Goal: Task Accomplishment & Management: Complete application form

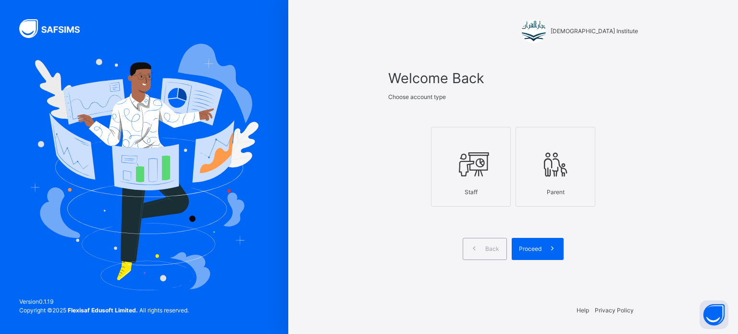
click at [453, 165] on div at bounding box center [470, 165] width 69 height 37
click at [538, 258] on div "Proceed" at bounding box center [538, 249] width 52 height 22
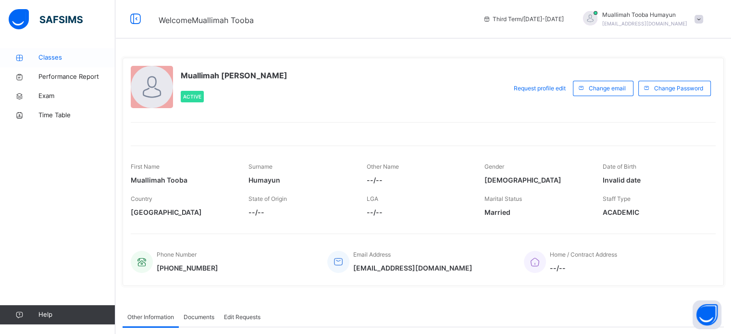
click at [28, 61] on icon at bounding box center [19, 57] width 38 height 7
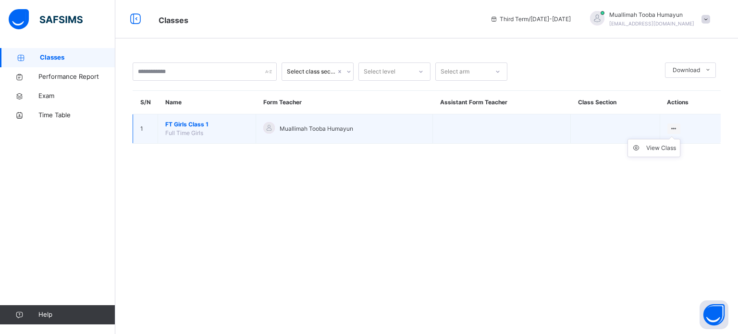
click at [669, 139] on ul "View Class" at bounding box center [654, 148] width 53 height 18
click at [645, 145] on icon at bounding box center [639, 148] width 14 height 10
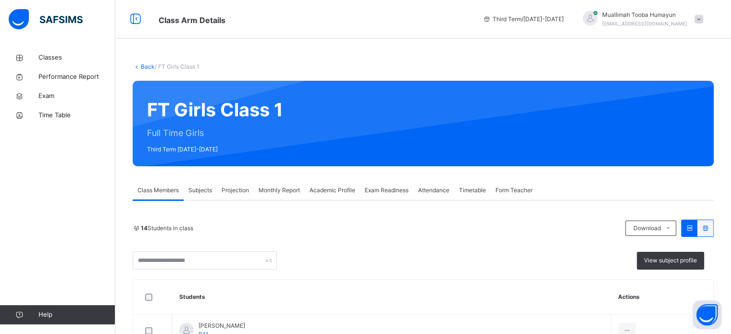
click at [250, 192] on div "Projection" at bounding box center [235, 190] width 37 height 19
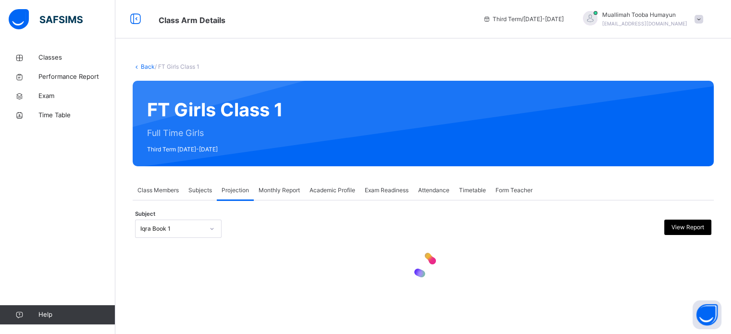
click at [238, 190] on span "Projection" at bounding box center [235, 190] width 27 height 9
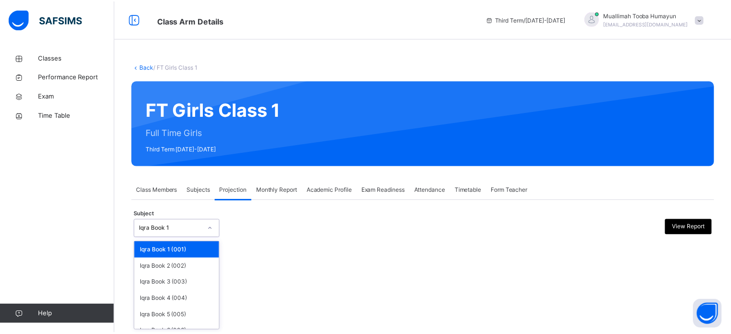
scroll to position [50, 0]
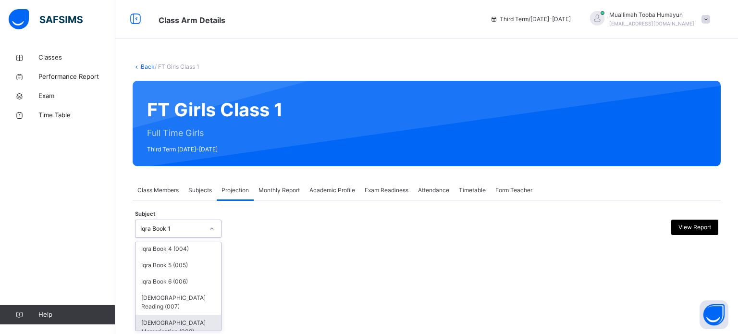
click at [165, 320] on div "[DEMOGRAPHIC_DATA] Memorisation (008)" at bounding box center [179, 327] width 86 height 25
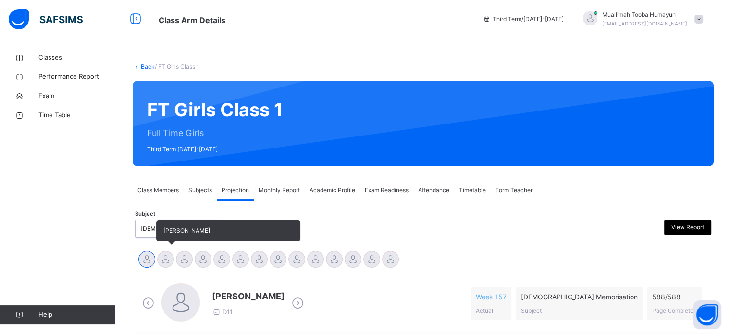
click at [185, 265] on div at bounding box center [184, 259] width 17 height 17
click at [165, 261] on div at bounding box center [165, 259] width 17 height 17
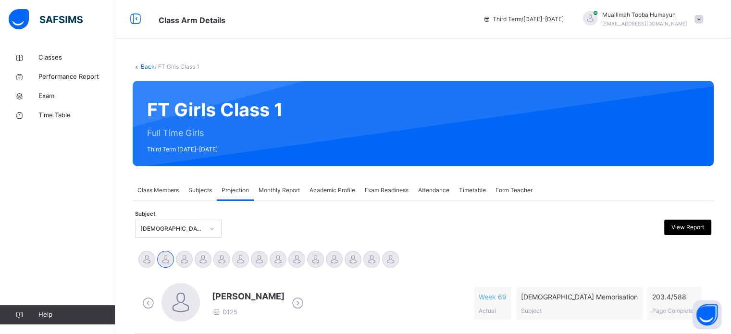
click at [326, 250] on div "[PERSON_NAME]" at bounding box center [334, 260] width 19 height 21
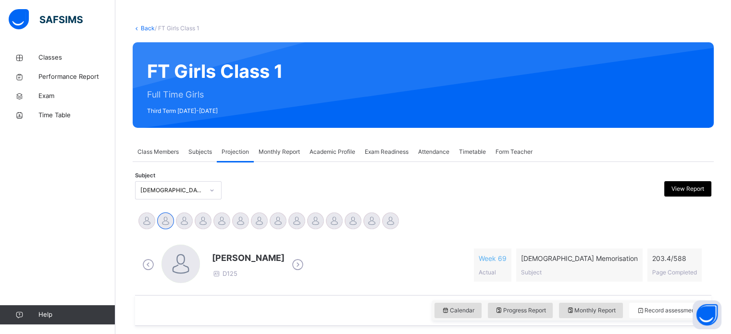
scroll to position [43, 0]
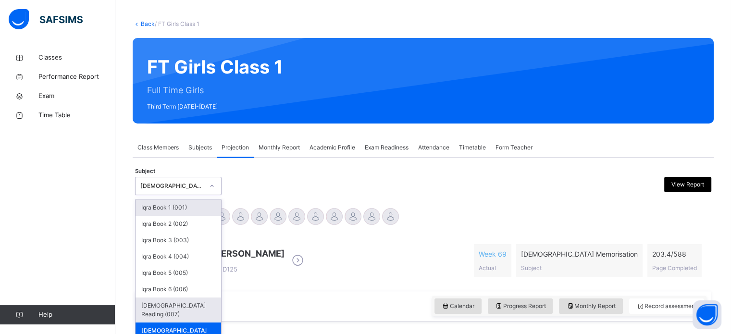
click at [155, 309] on div "[DEMOGRAPHIC_DATA] Reading (007)" at bounding box center [179, 309] width 86 height 25
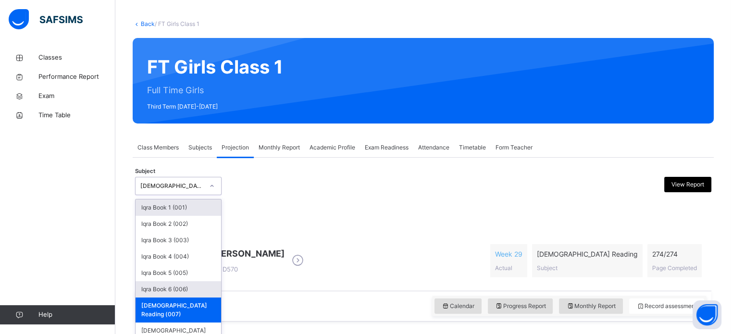
click at [196, 283] on div "Iqra Book 6 (006)" at bounding box center [179, 289] width 86 height 16
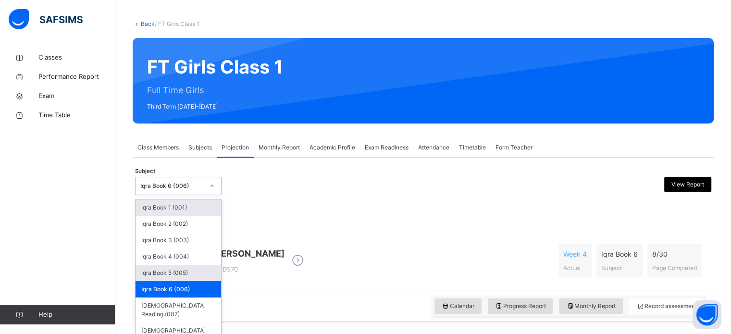
click at [145, 273] on div "Iqra Book 5 (005)" at bounding box center [179, 273] width 86 height 16
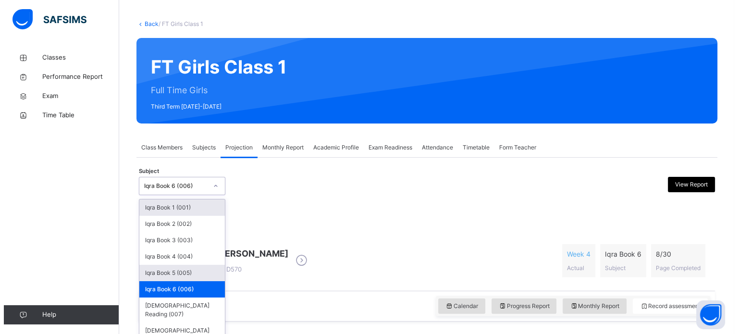
scroll to position [0, 0]
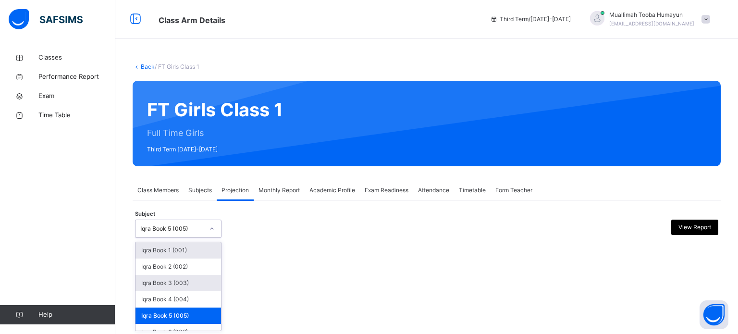
click at [200, 286] on div "Iqra Book 3 (003)" at bounding box center [179, 283] width 86 height 16
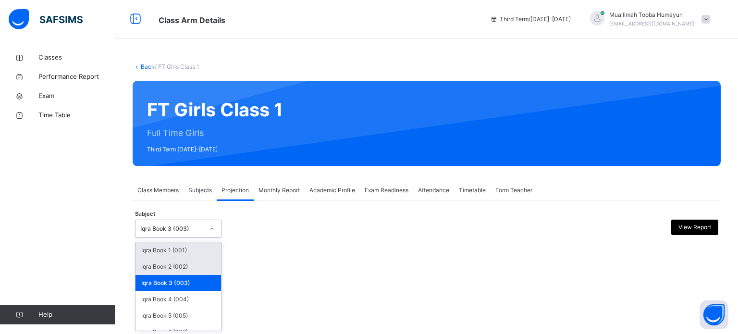
click at [151, 261] on div "Iqra Book 2 (002)" at bounding box center [179, 267] width 86 height 16
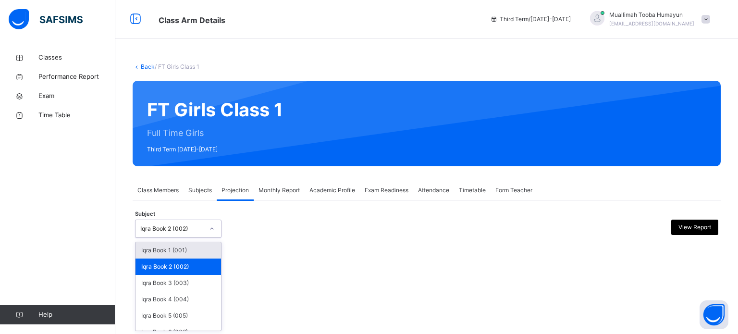
click at [144, 251] on div "Iqra Book 1 (001)" at bounding box center [179, 250] width 86 height 16
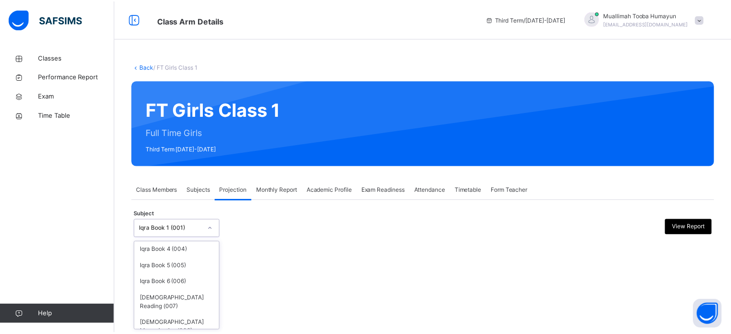
scroll to position [50, 0]
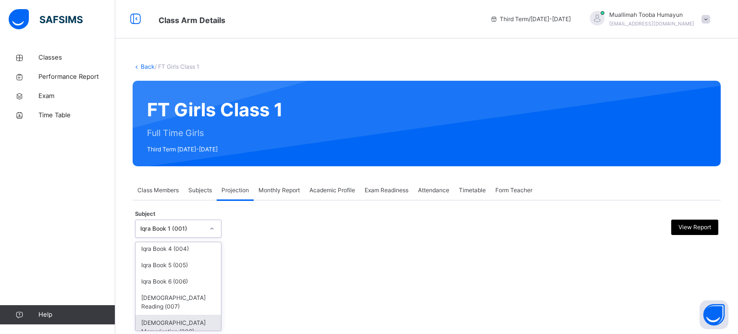
click at [149, 315] on div "[DEMOGRAPHIC_DATA] Memorisation (008)" at bounding box center [179, 327] width 86 height 25
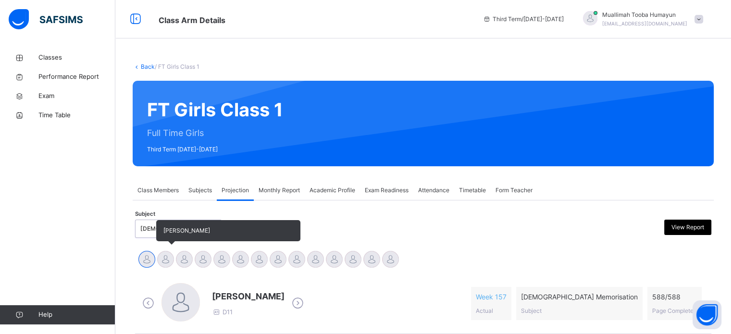
click at [159, 253] on div at bounding box center [165, 259] width 17 height 17
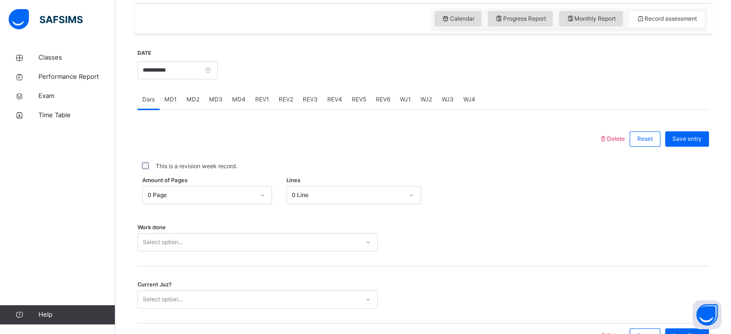
scroll to position [331, 0]
click at [168, 94] on div "MD1" at bounding box center [171, 98] width 22 height 19
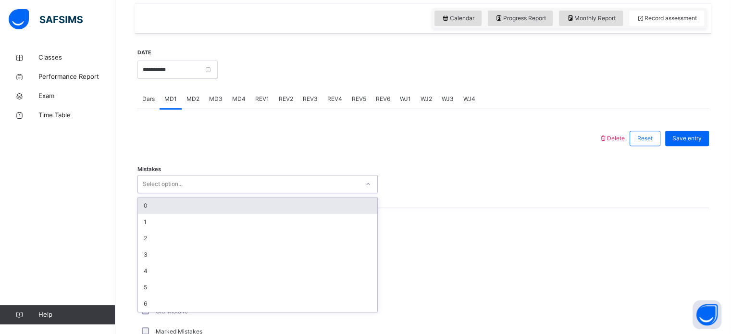
click at [178, 180] on div "Select option..." at bounding box center [163, 184] width 40 height 18
click at [186, 213] on div "0" at bounding box center [257, 205] width 239 height 16
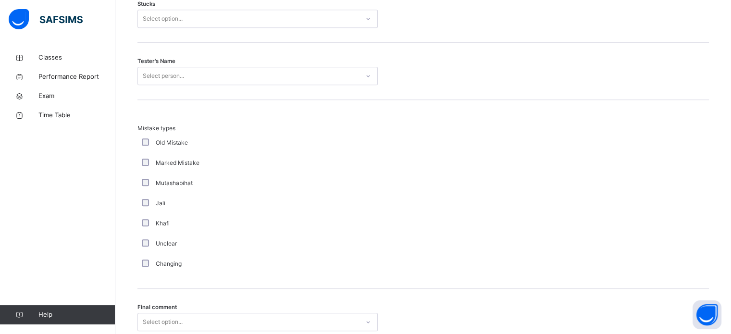
scroll to position [862, 0]
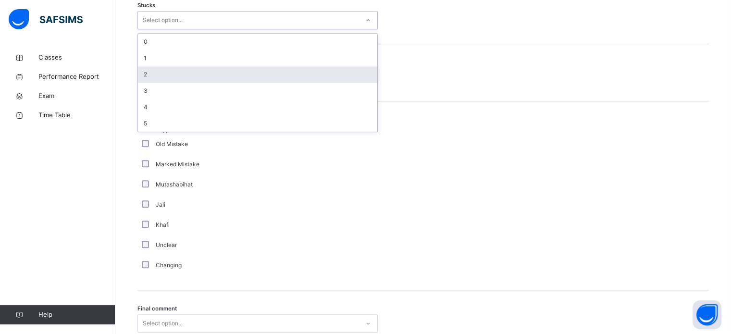
drag, startPoint x: 174, startPoint y: 19, endPoint x: 189, endPoint y: 76, distance: 59.2
click at [189, 29] on div "option 2 focused, 3 of 6. 6 results available. Use Up and Down to choose option…" at bounding box center [257, 20] width 240 height 18
click at [189, 76] on div "2" at bounding box center [257, 74] width 239 height 16
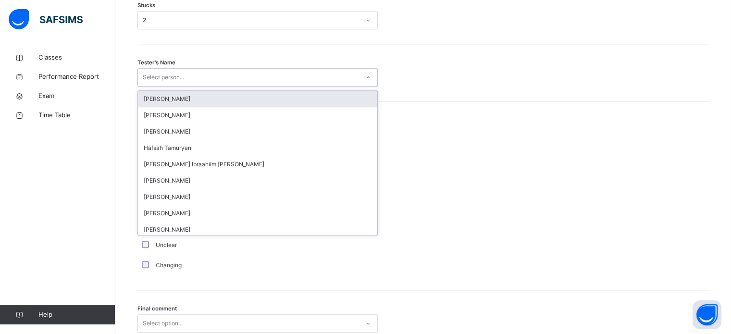
click at [155, 79] on div "Select person..." at bounding box center [163, 77] width 41 height 18
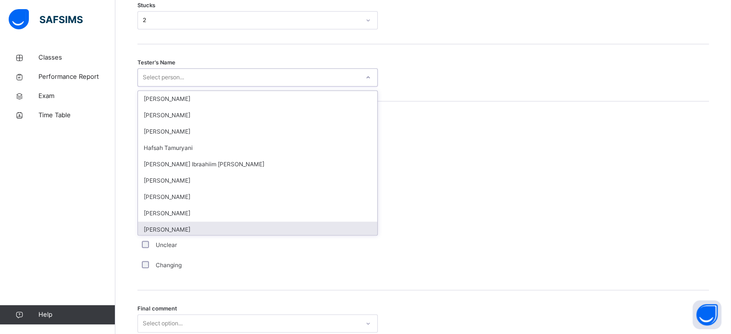
click at [215, 225] on div "[PERSON_NAME]" at bounding box center [257, 230] width 239 height 16
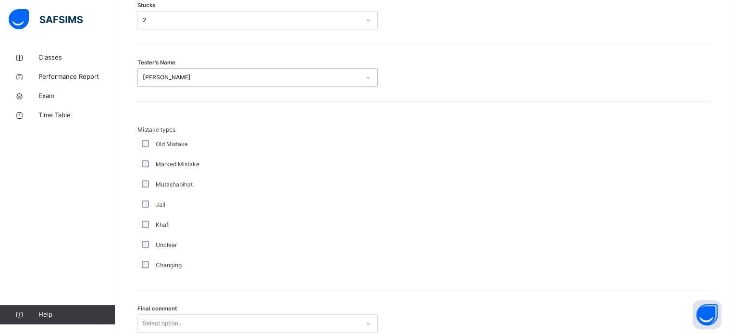
scroll to position [942, 0]
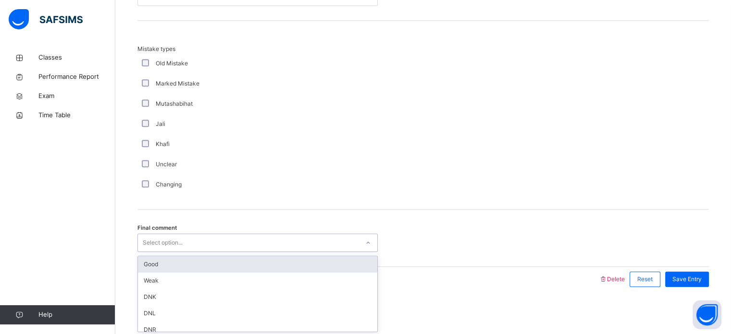
click at [192, 246] on div "Select option..." at bounding box center [248, 242] width 221 height 15
click at [192, 260] on div "Good" at bounding box center [257, 264] width 239 height 16
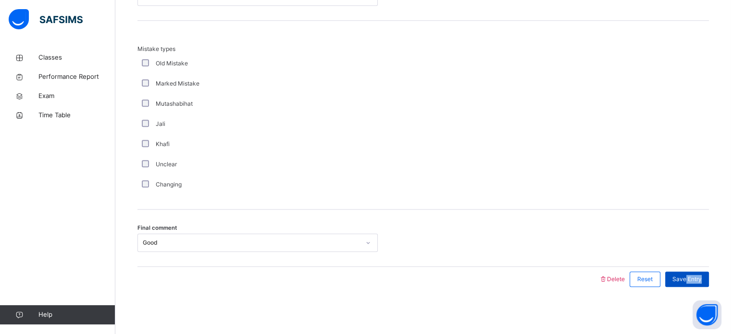
drag, startPoint x: 697, startPoint y: 286, endPoint x: 691, endPoint y: 277, distance: 11.1
click at [691, 277] on div "Save Entry" at bounding box center [684, 279] width 49 height 25
click at [691, 277] on span "Save Entry" at bounding box center [686, 279] width 29 height 9
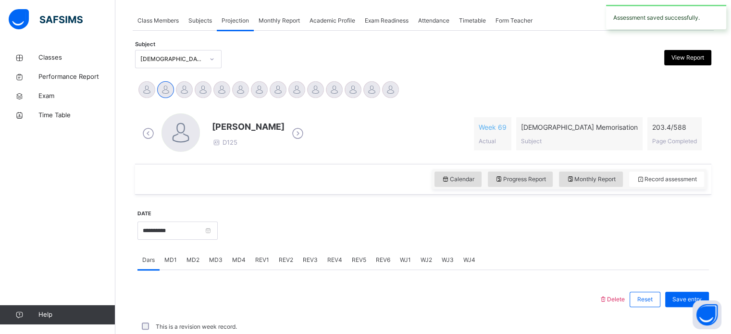
scroll to position [387, 0]
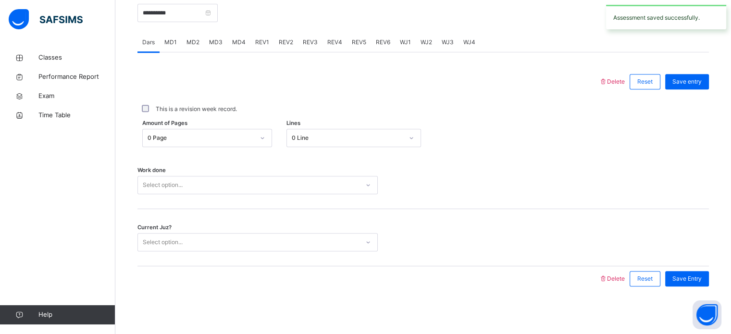
click at [243, 44] on span "MD4" at bounding box center [238, 42] width 13 height 9
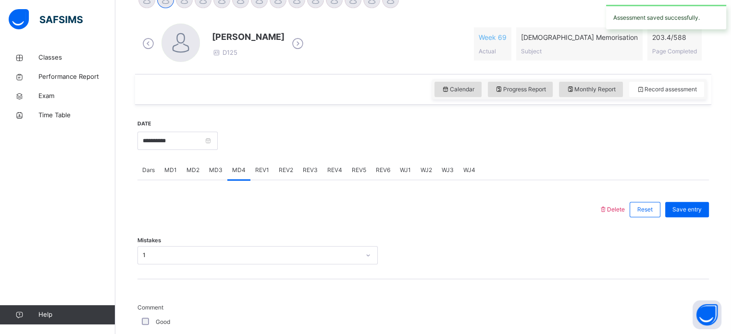
scroll to position [259, 0]
click at [261, 170] on span "REV1" at bounding box center [262, 170] width 14 height 9
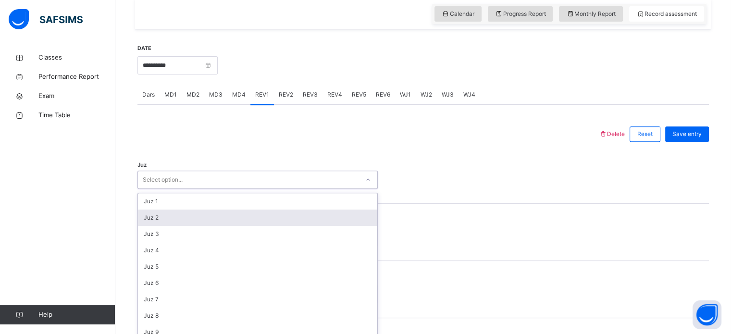
click at [171, 189] on div "option Juz 2 focused, 2 of 30. 30 results available. Use Up and Down to choose …" at bounding box center [257, 180] width 240 height 18
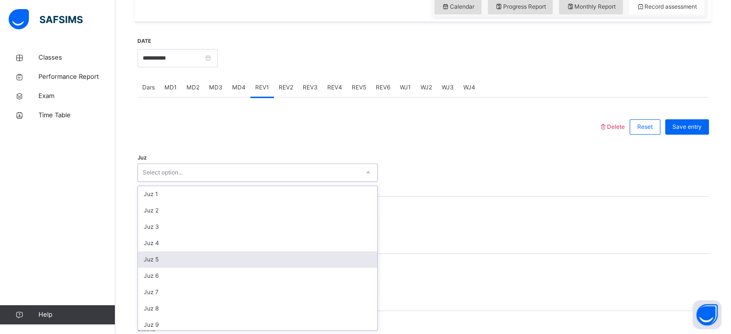
click at [204, 252] on div "Juz 5" at bounding box center [257, 259] width 239 height 16
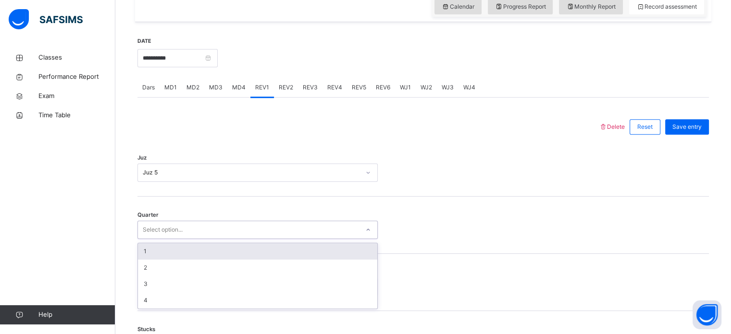
click at [191, 228] on div "Select option..." at bounding box center [248, 229] width 221 height 15
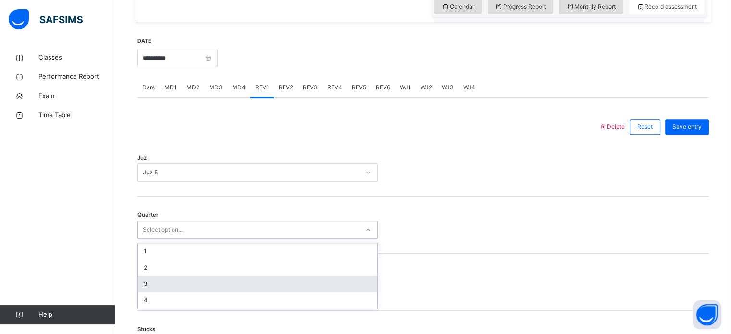
click at [204, 279] on div "3" at bounding box center [257, 284] width 239 height 16
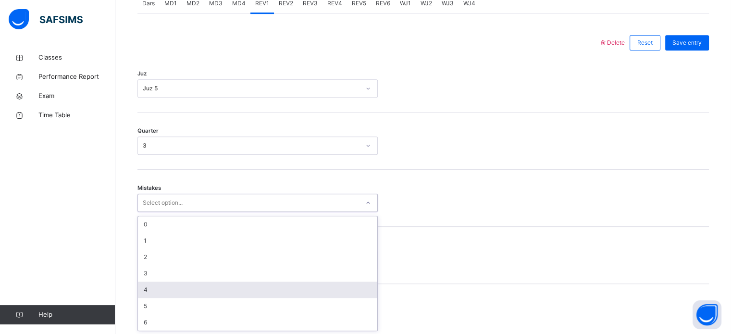
click at [189, 212] on div "option 4 focused, 5 of 7. 7 results available. Use Up and Down to choose option…" at bounding box center [257, 203] width 240 height 18
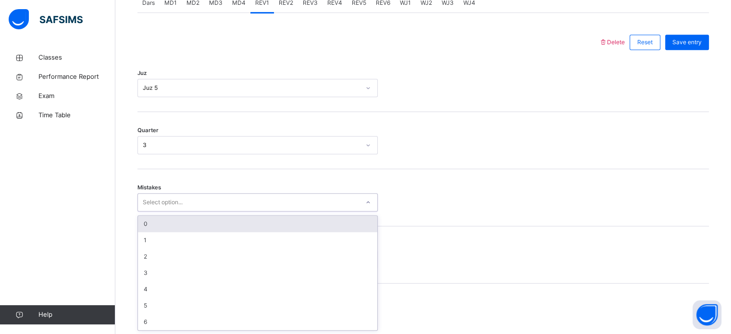
click at [158, 226] on div "0" at bounding box center [257, 224] width 239 height 16
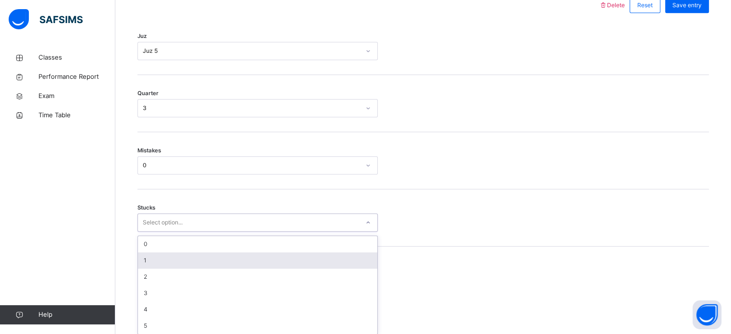
click at [166, 232] on div "option 1 focused, 2 of 6. 6 results available. Use Up and Down to choose option…" at bounding box center [257, 222] width 240 height 18
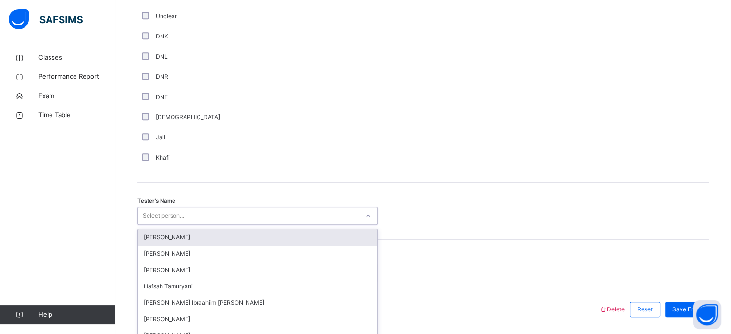
scroll to position [868, 0]
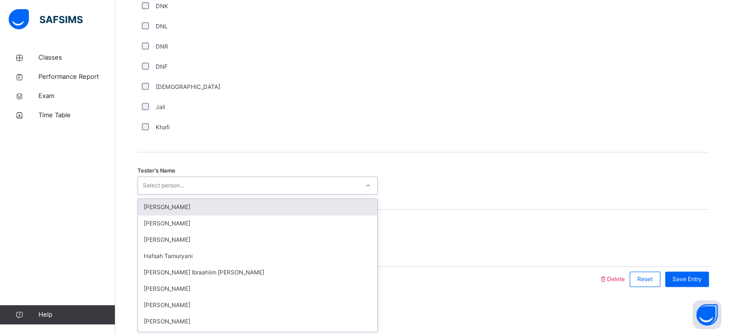
click at [157, 195] on div "option [PERSON_NAME] focused, 1 of 45. 45 results available. Use Up and Down to…" at bounding box center [257, 185] width 240 height 18
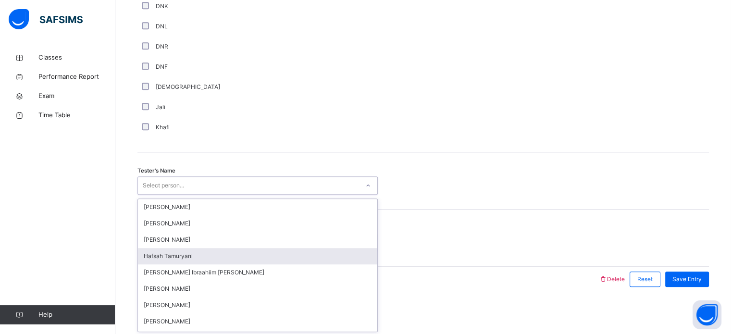
click at [224, 256] on div "Hafsah Tamuryani" at bounding box center [257, 256] width 239 height 16
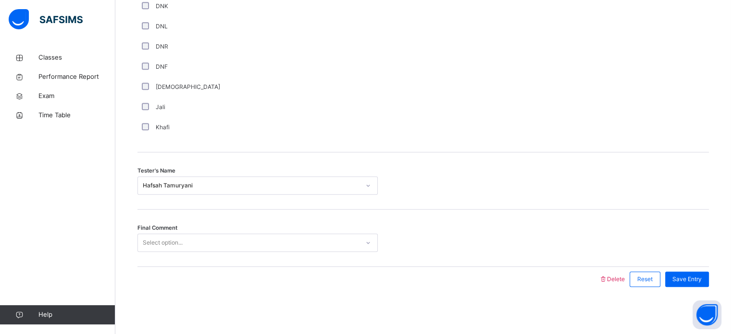
click at [192, 232] on div "Final Comment Select option..." at bounding box center [422, 237] width 571 height 57
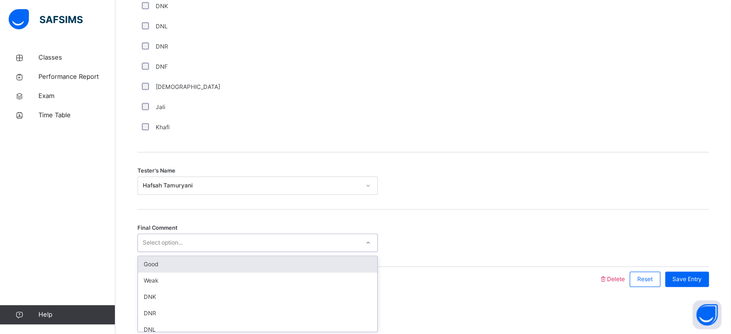
click at [195, 237] on div "Select option..." at bounding box center [248, 242] width 221 height 15
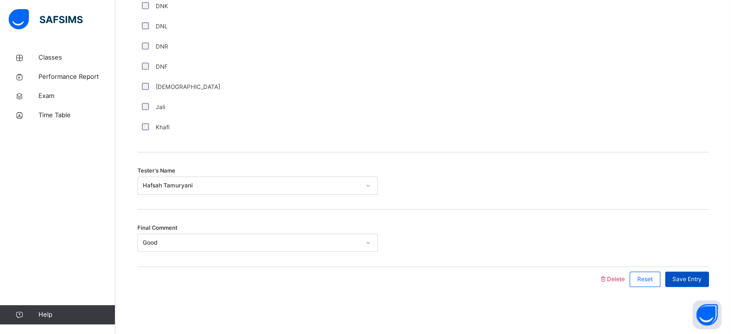
click at [679, 276] on span "Save Entry" at bounding box center [686, 279] width 29 height 9
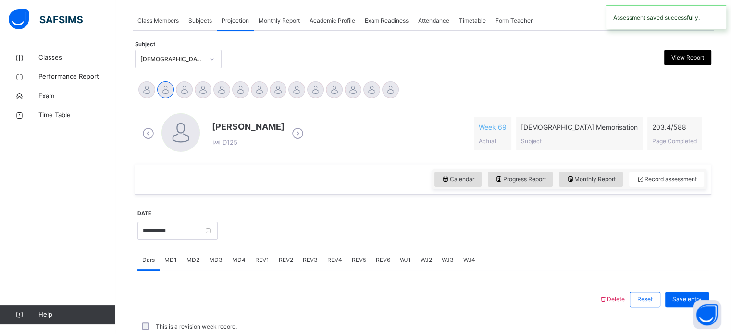
scroll to position [387, 0]
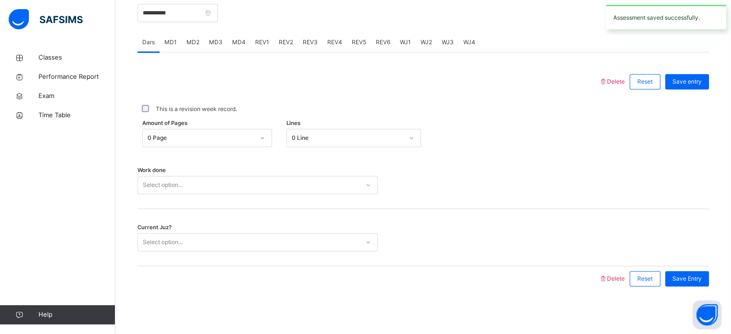
click at [281, 44] on span "REV2" at bounding box center [286, 42] width 14 height 9
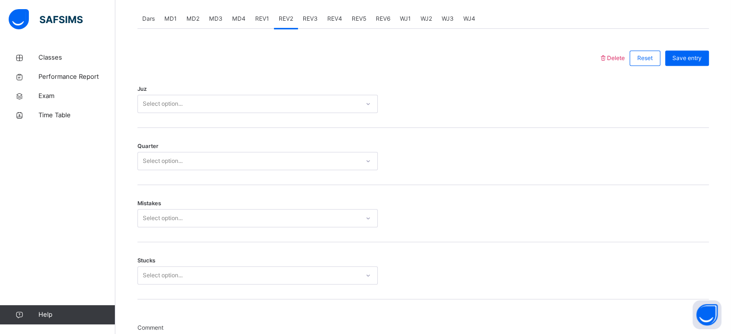
scroll to position [407, 0]
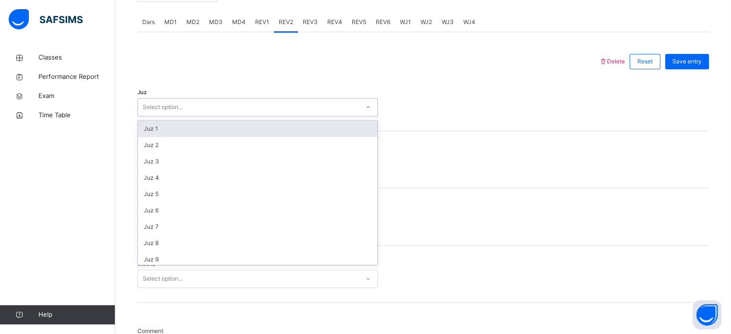
click at [186, 107] on div "Select option..." at bounding box center [248, 107] width 221 height 15
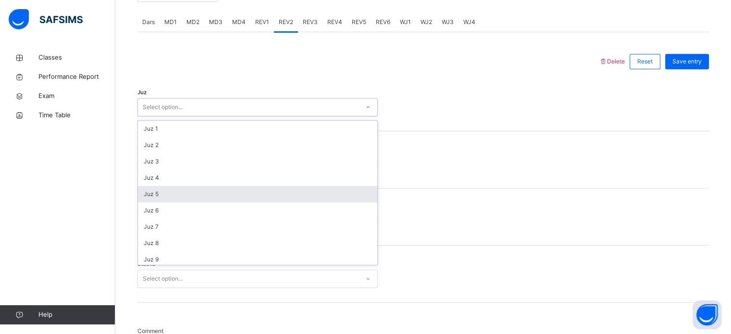
click at [228, 194] on div "Juz 5" at bounding box center [257, 194] width 239 height 16
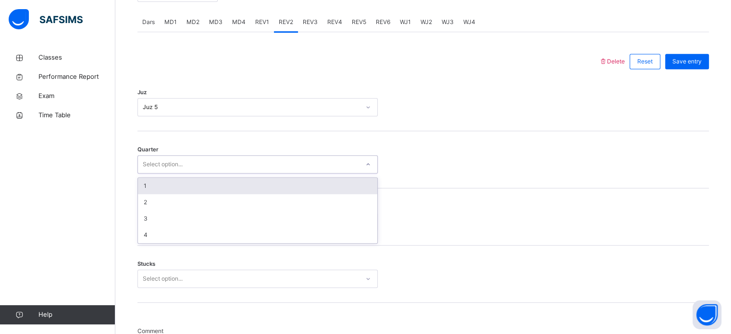
click at [172, 165] on div "Select option..." at bounding box center [163, 164] width 40 height 18
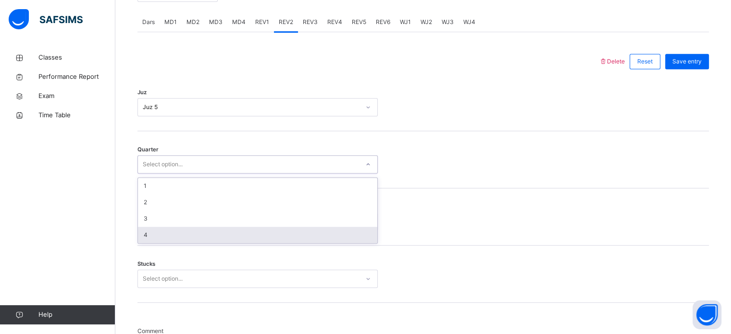
click at [200, 240] on div "4" at bounding box center [257, 235] width 239 height 16
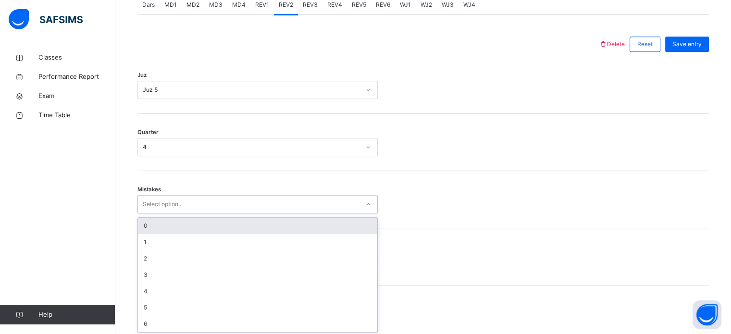
click at [173, 213] on div "option 0 focused, 1 of 7. 7 results available. Use Up and Down to choose option…" at bounding box center [257, 204] width 240 height 18
click at [179, 222] on div "0" at bounding box center [257, 224] width 239 height 16
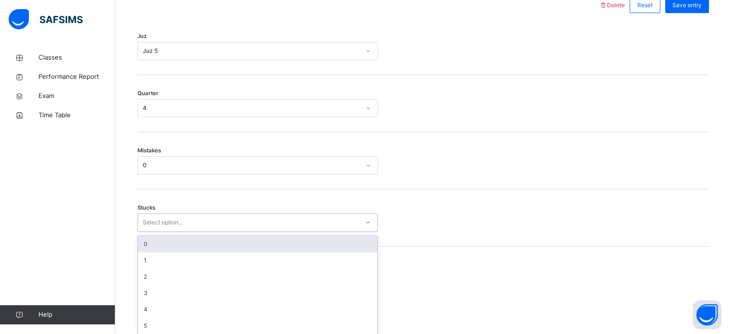
click at [184, 232] on div "option 0 focused, 1 of 6. 6 results available. Use Up and Down to choose option…" at bounding box center [257, 222] width 240 height 18
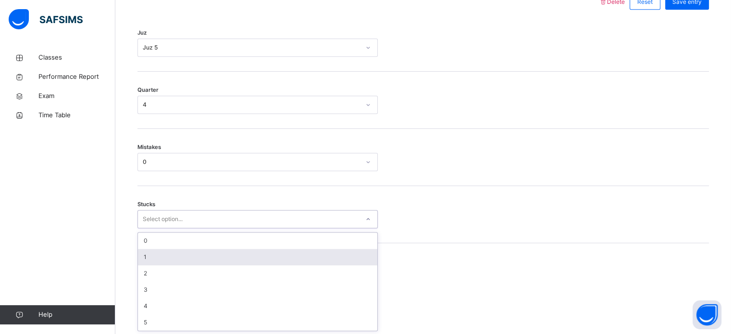
click at [184, 251] on div "1" at bounding box center [257, 257] width 239 height 16
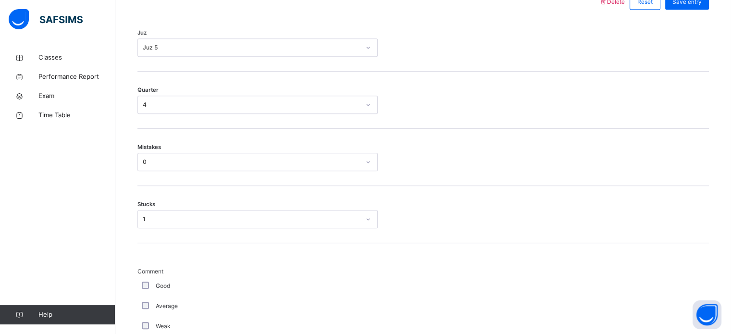
scroll to position [868, 0]
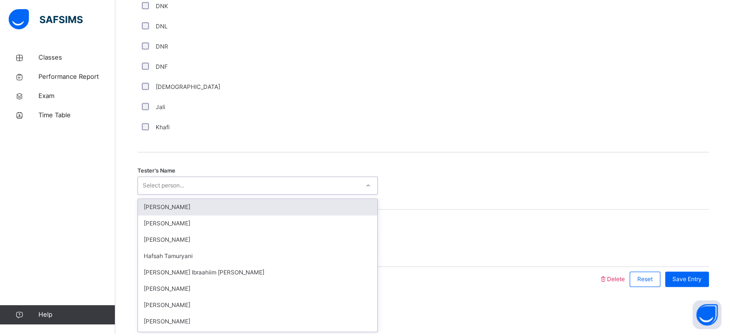
click at [171, 184] on div "Select person..." at bounding box center [163, 185] width 41 height 18
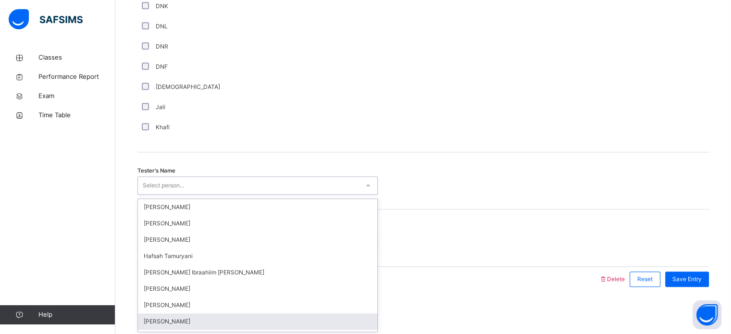
click at [161, 320] on div "[PERSON_NAME]" at bounding box center [257, 321] width 239 height 16
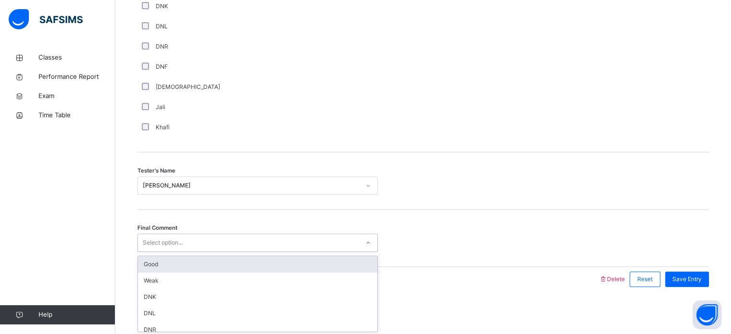
click at [159, 240] on div "Select option..." at bounding box center [163, 243] width 40 height 18
click at [175, 263] on div "Good" at bounding box center [257, 264] width 239 height 16
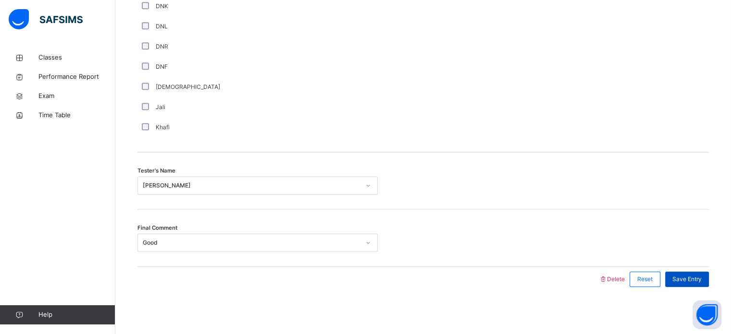
click at [680, 280] on span "Save Entry" at bounding box center [686, 279] width 29 height 9
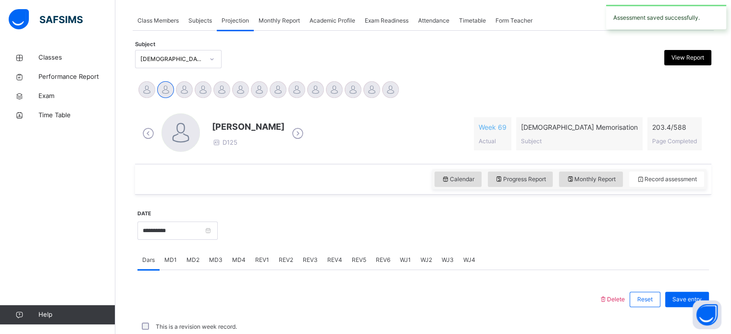
scroll to position [387, 0]
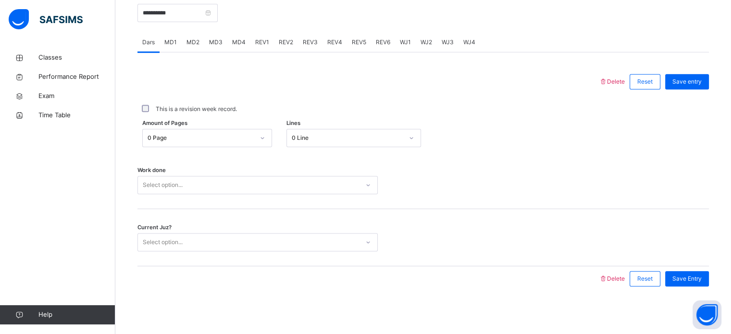
click at [339, 38] on span "REV4" at bounding box center [334, 42] width 15 height 9
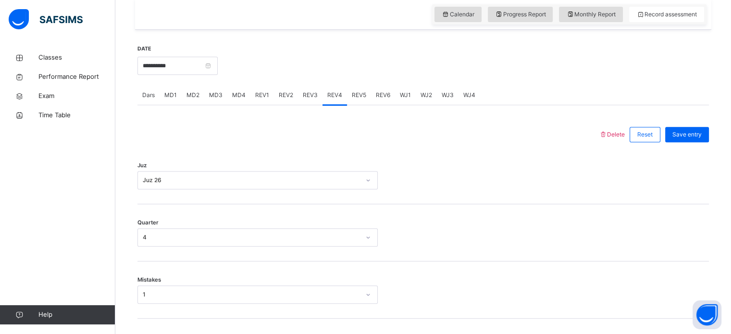
scroll to position [334, 0]
click at [362, 92] on span "REV5" at bounding box center [359, 95] width 14 height 9
click at [197, 182] on div "Select option..." at bounding box center [248, 180] width 221 height 15
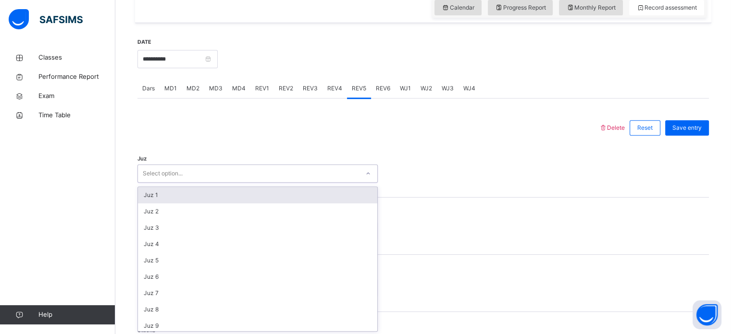
scroll to position [342, 0]
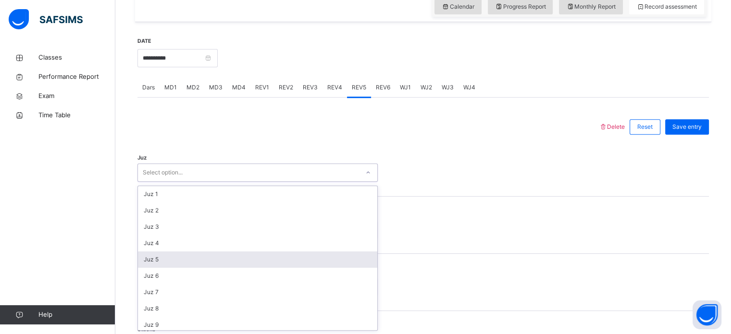
click at [178, 259] on div "Juz 5" at bounding box center [257, 259] width 239 height 16
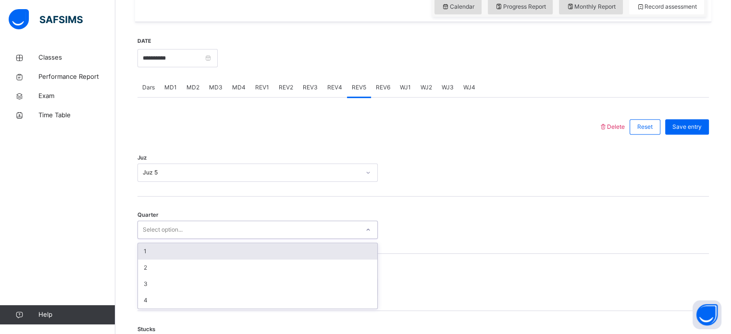
click at [163, 226] on div "Select option..." at bounding box center [163, 230] width 40 height 18
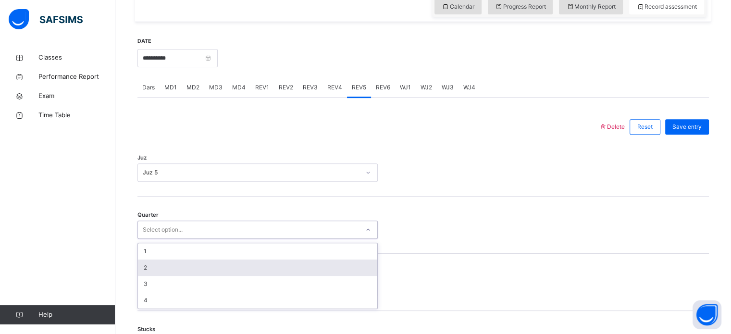
click at [197, 273] on div "2" at bounding box center [257, 267] width 239 height 16
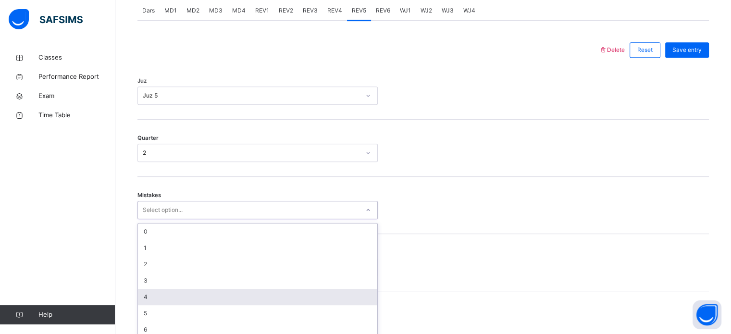
click at [173, 219] on div "option 4 focused, 5 of 7. 7 results available. Use Up and Down to choose option…" at bounding box center [257, 210] width 240 height 18
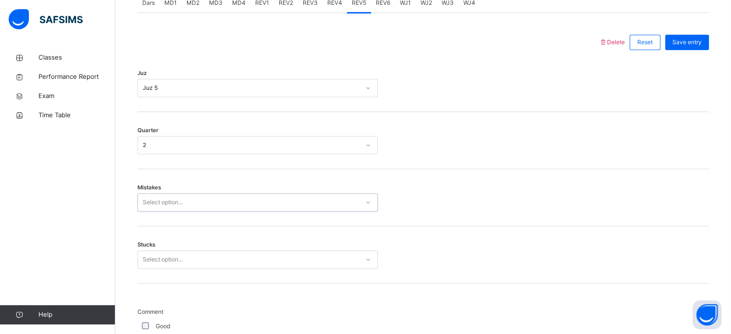
click at [172, 210] on div "Select option..." at bounding box center [257, 202] width 240 height 18
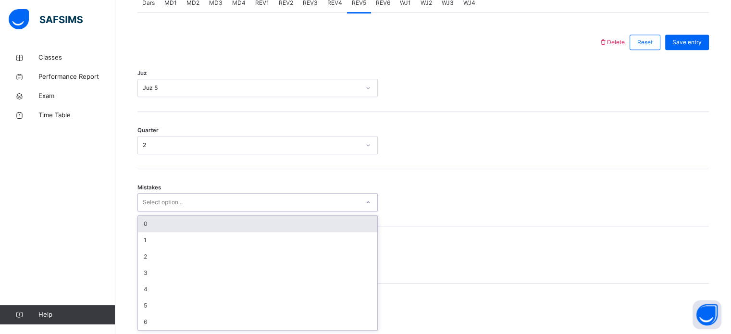
click at [172, 199] on div "Select option..." at bounding box center [163, 202] width 40 height 18
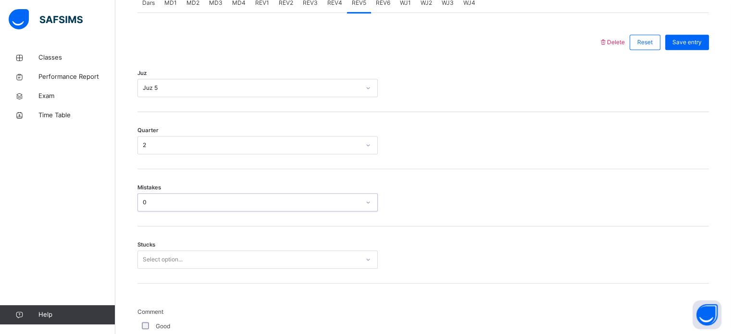
click at [183, 259] on div "Select option..." at bounding box center [248, 259] width 221 height 15
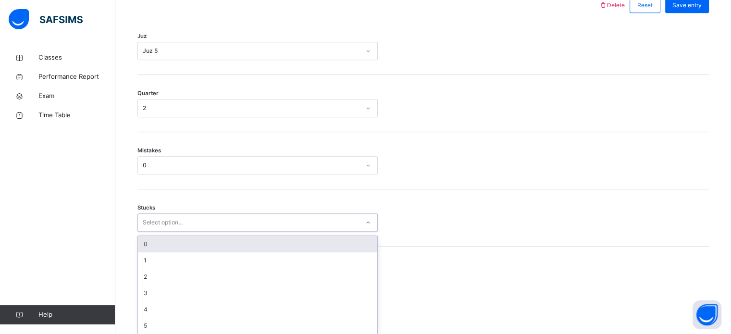
scroll to position [467, 0]
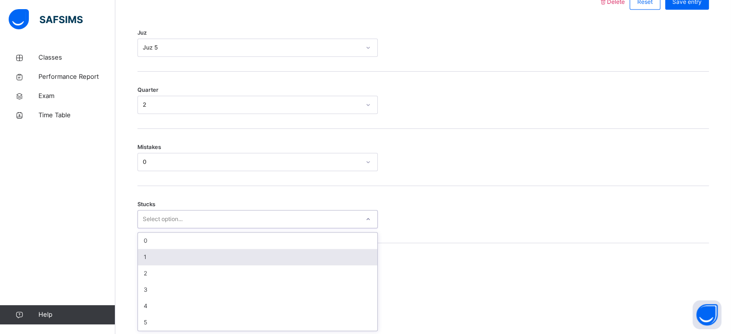
click at [183, 259] on div "1" at bounding box center [257, 257] width 239 height 16
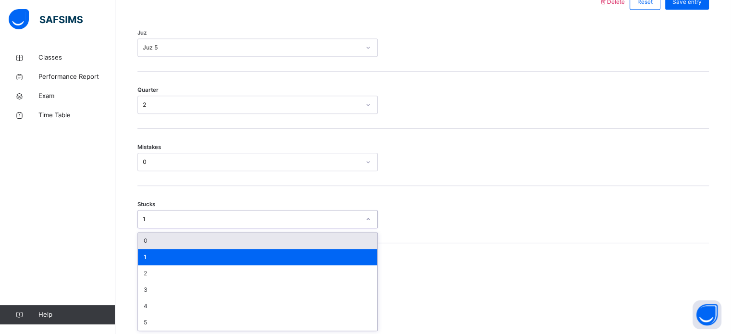
click at [161, 217] on div "1" at bounding box center [251, 219] width 217 height 9
click at [169, 234] on div "0" at bounding box center [257, 241] width 239 height 16
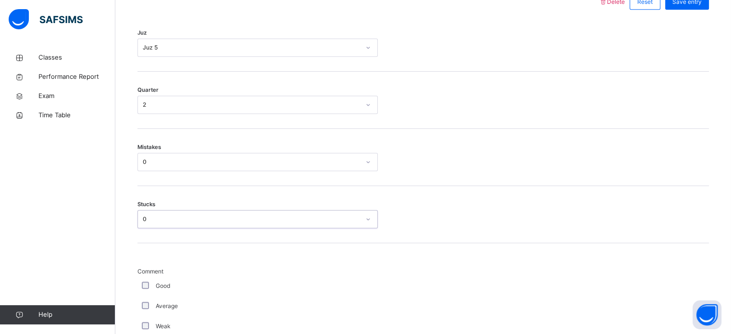
click at [143, 289] on div "Good" at bounding box center [257, 286] width 235 height 9
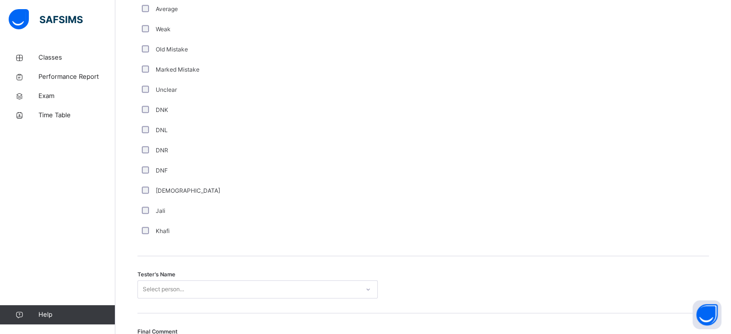
scroll to position [868, 0]
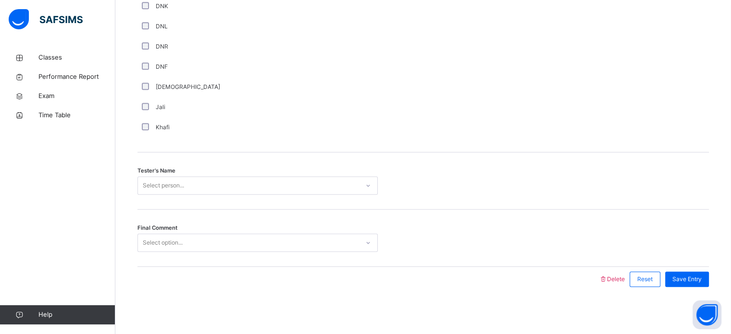
click at [169, 180] on div "Select person..." at bounding box center [163, 185] width 41 height 18
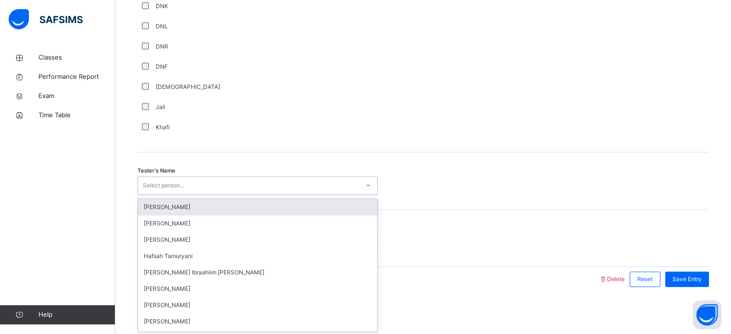
click at [147, 179] on div "Select person..." at bounding box center [163, 185] width 41 height 18
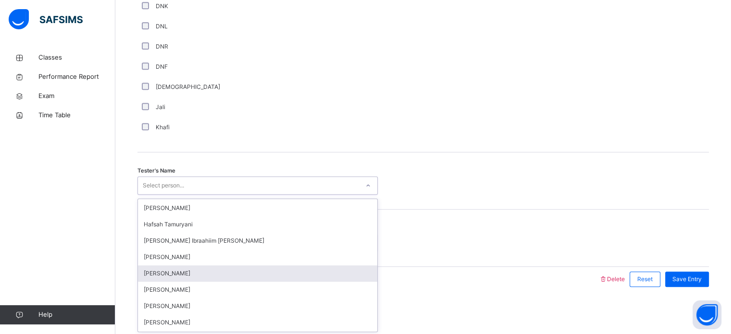
scroll to position [32, 0]
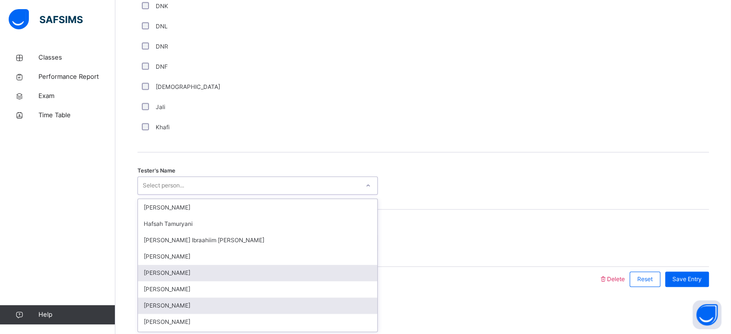
click at [182, 308] on div "[PERSON_NAME]" at bounding box center [257, 305] width 239 height 16
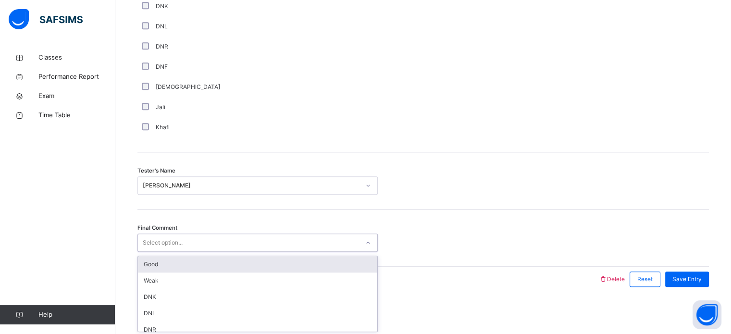
click at [205, 244] on div "Select option..." at bounding box center [248, 242] width 221 height 15
click at [190, 262] on div "Good" at bounding box center [257, 264] width 239 height 16
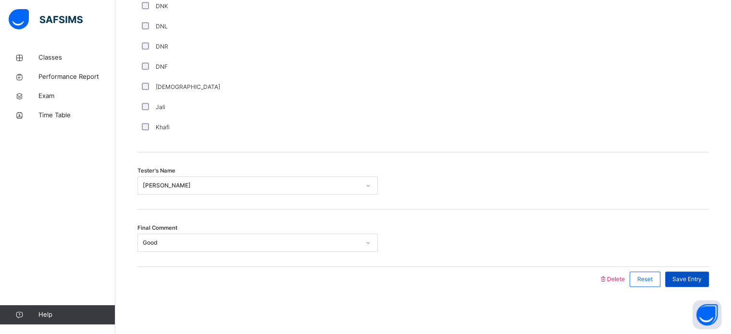
click at [684, 275] on span "Save Entry" at bounding box center [686, 279] width 29 height 9
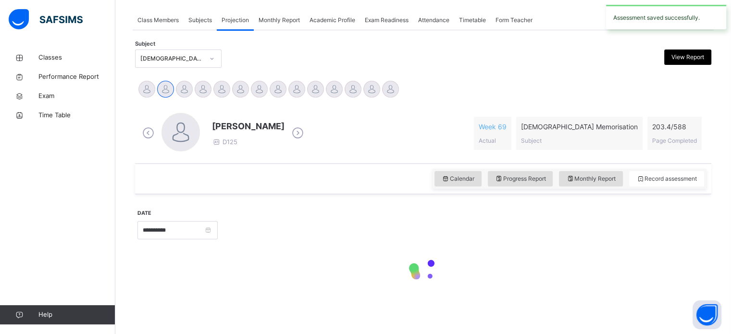
scroll to position [170, 0]
click at [2, 171] on div "Classes Performance Report Exam Time Table Help" at bounding box center [57, 186] width 115 height 296
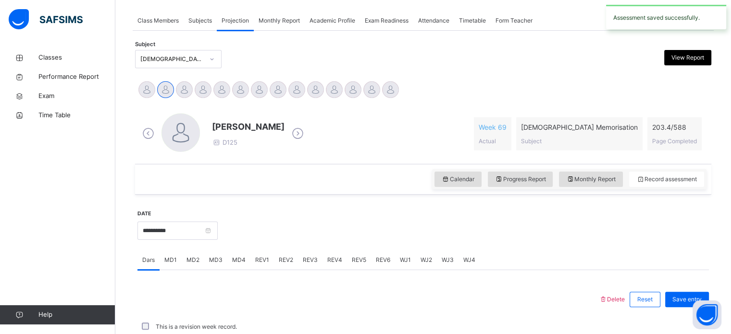
scroll to position [387, 0]
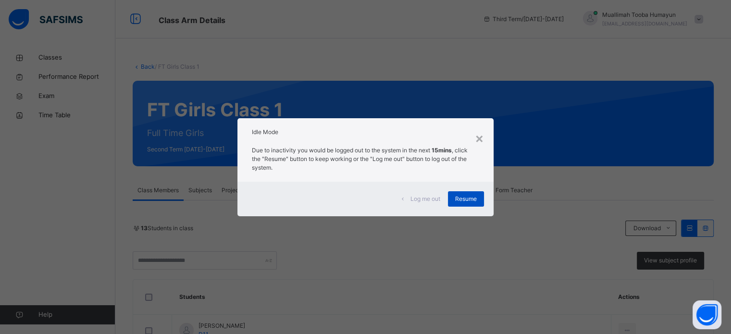
click at [469, 206] on div "Resume" at bounding box center [466, 198] width 36 height 15
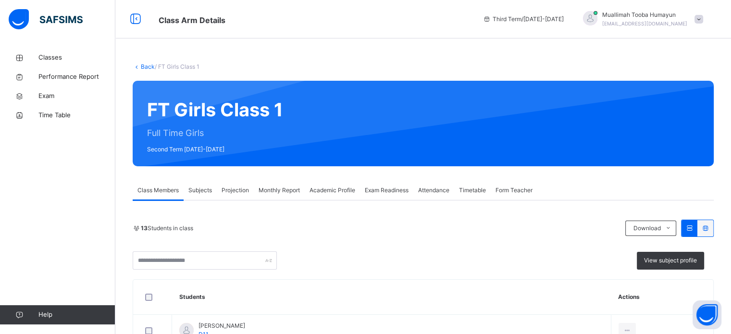
click at [237, 192] on span "Projection" at bounding box center [235, 190] width 27 height 9
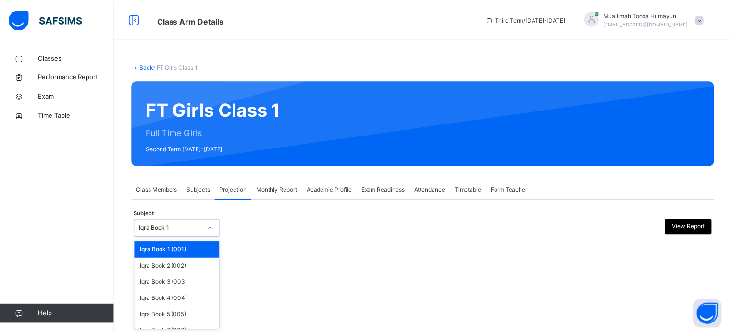
scroll to position [50, 0]
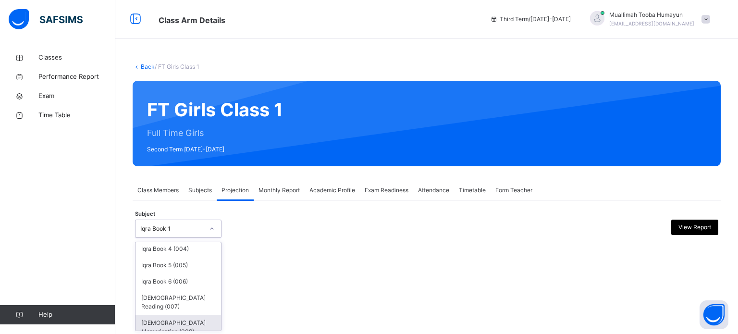
click at [163, 319] on div "[DEMOGRAPHIC_DATA] Memorisation (008)" at bounding box center [179, 327] width 86 height 25
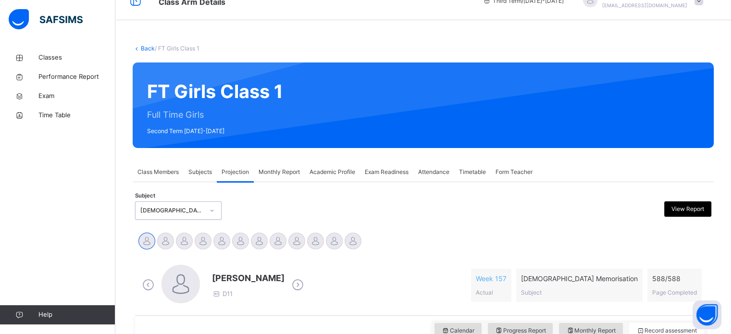
scroll to position [19, 0]
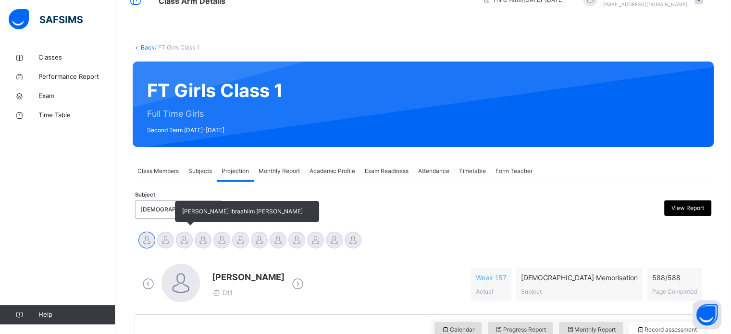
click at [185, 237] on div at bounding box center [184, 240] width 17 height 17
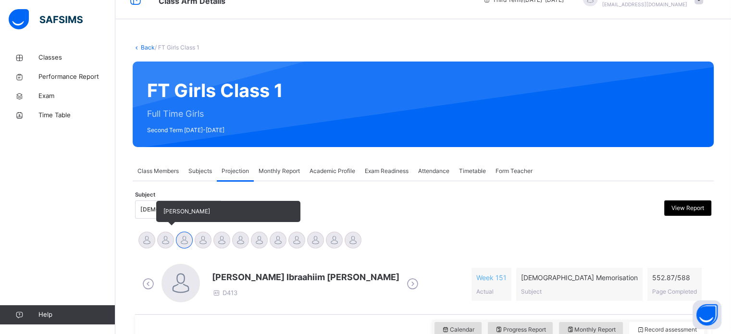
click at [167, 233] on div at bounding box center [165, 240] width 17 height 17
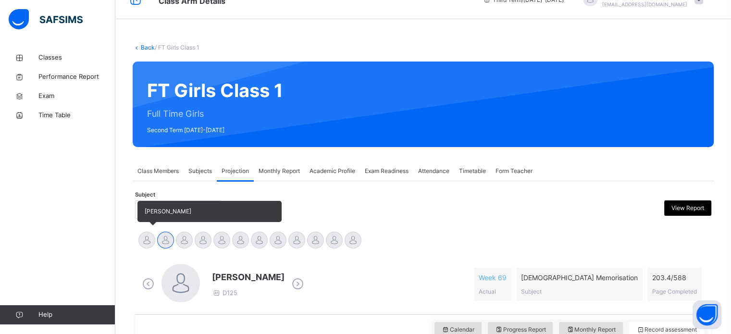
click at [142, 241] on div at bounding box center [146, 240] width 17 height 17
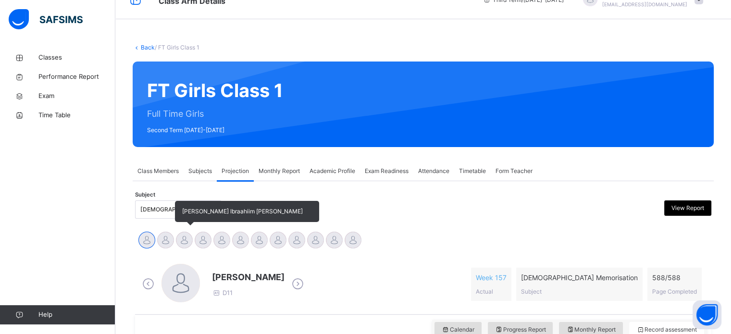
click at [186, 240] on div at bounding box center [184, 240] width 17 height 17
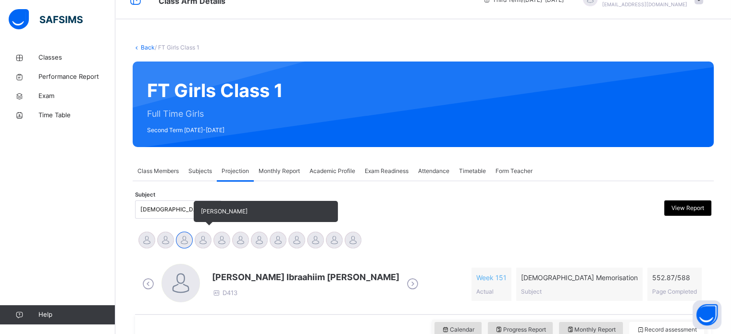
click at [206, 240] on div at bounding box center [203, 240] width 17 height 17
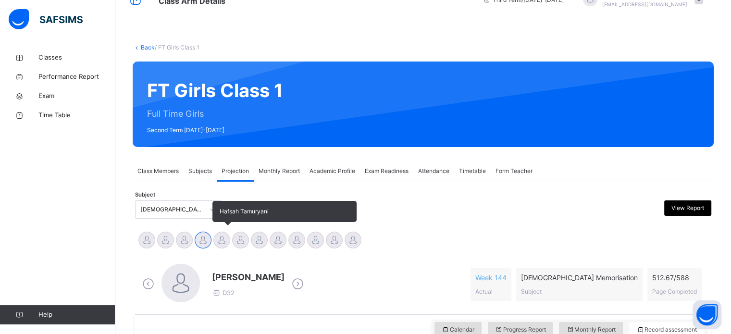
click at [223, 242] on div at bounding box center [221, 240] width 17 height 17
click at [248, 238] on div at bounding box center [240, 240] width 17 height 17
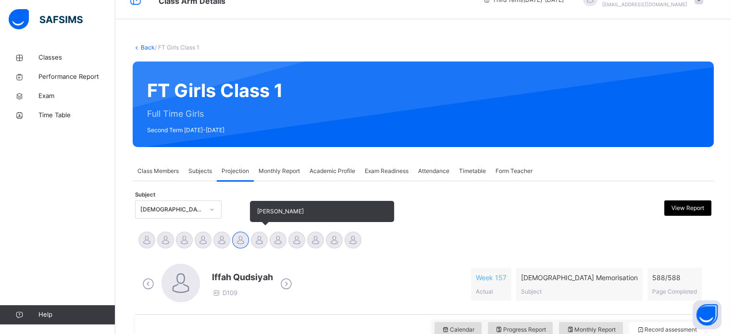
click at [263, 241] on div at bounding box center [259, 240] width 17 height 17
click at [282, 240] on div at bounding box center [278, 240] width 17 height 17
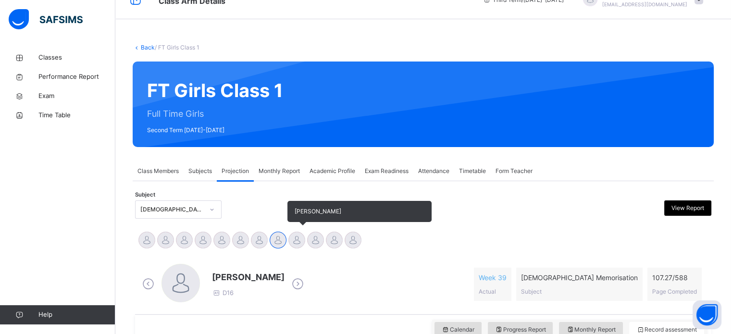
click at [301, 243] on div at bounding box center [296, 240] width 17 height 17
click at [318, 240] on div at bounding box center [315, 240] width 17 height 17
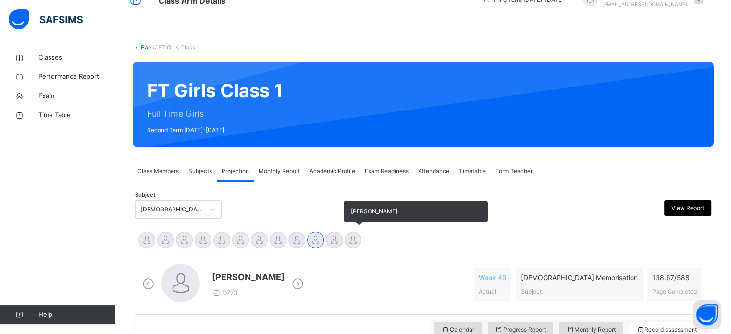
click at [349, 242] on div at bounding box center [353, 240] width 17 height 17
click at [336, 237] on div at bounding box center [334, 240] width 17 height 17
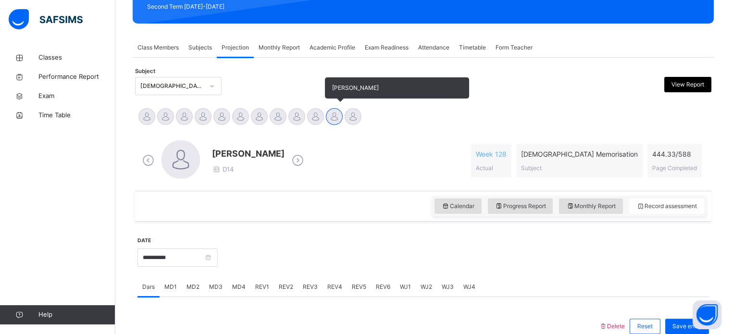
scroll to position [146, 0]
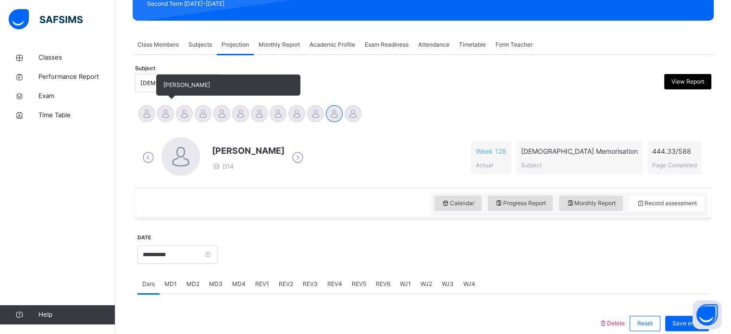
click at [169, 115] on div at bounding box center [165, 113] width 17 height 17
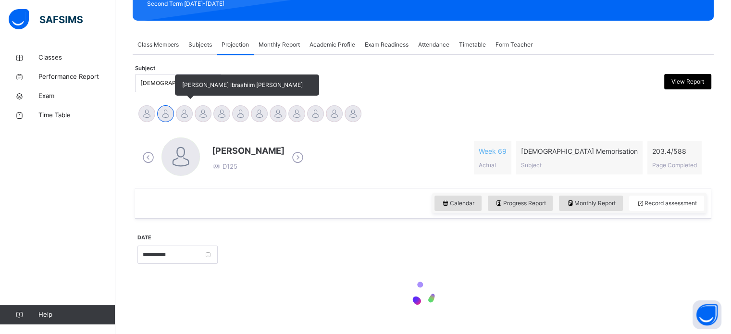
click at [189, 117] on div at bounding box center [184, 113] width 17 height 17
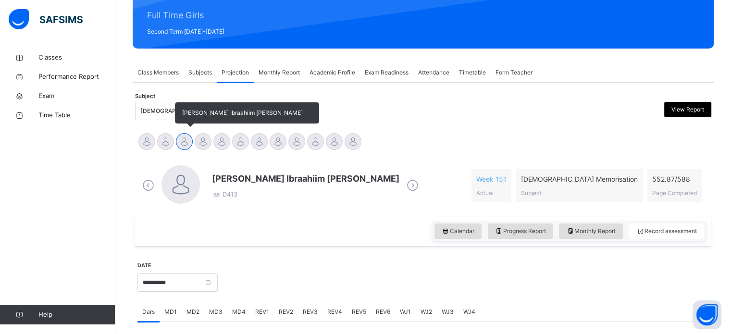
scroll to position [119, 0]
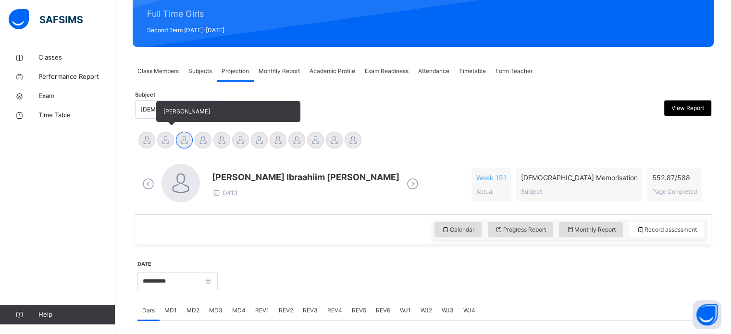
click at [162, 145] on div at bounding box center [165, 140] width 17 height 17
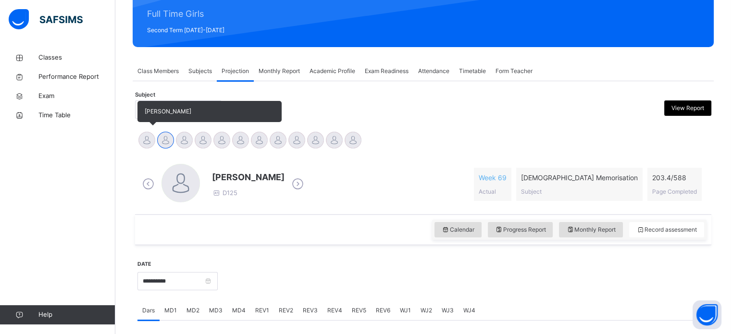
click at [147, 140] on div at bounding box center [146, 140] width 17 height 17
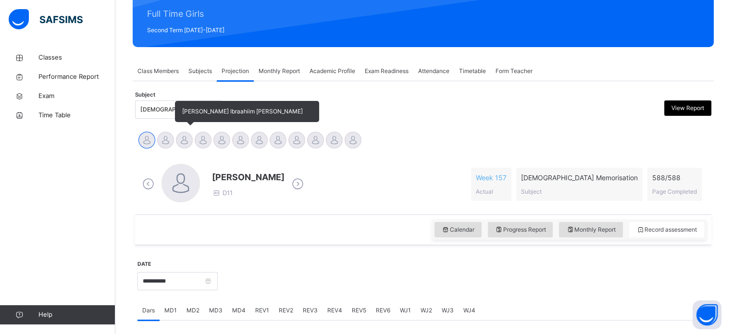
click at [187, 142] on div at bounding box center [184, 140] width 17 height 17
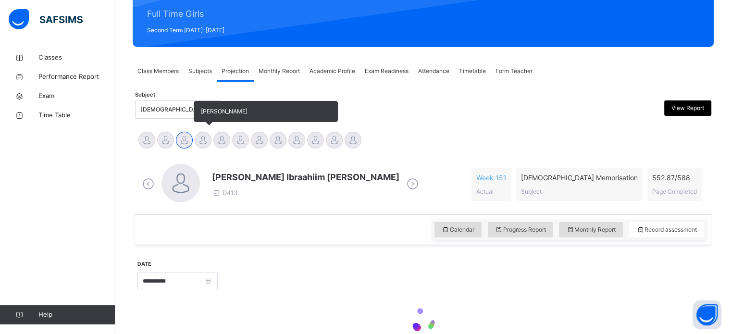
click at [207, 138] on div at bounding box center [203, 140] width 17 height 17
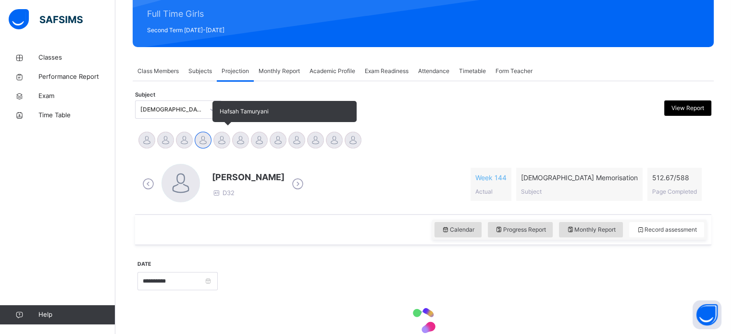
click at [215, 144] on div at bounding box center [221, 140] width 17 height 17
click at [229, 138] on div at bounding box center [221, 140] width 17 height 17
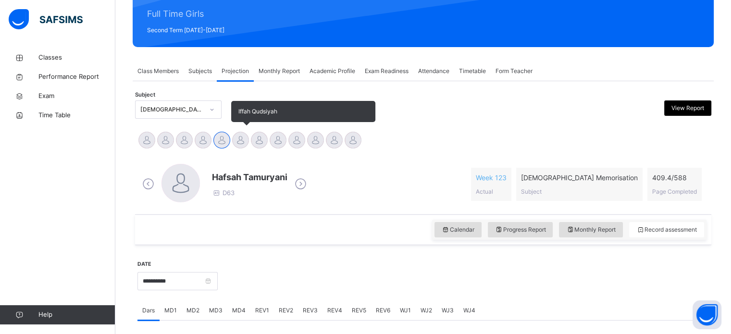
click at [236, 143] on div at bounding box center [240, 140] width 17 height 17
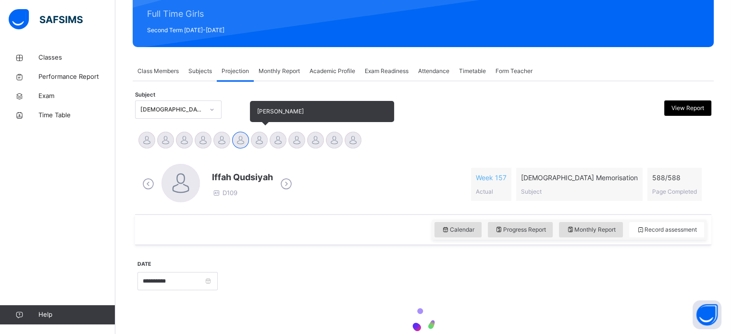
click at [258, 143] on div at bounding box center [259, 140] width 17 height 17
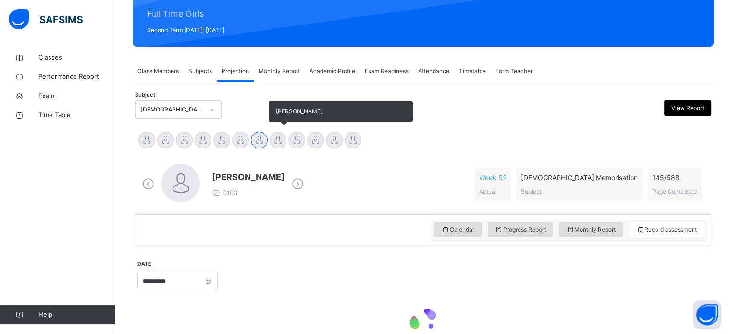
click at [261, 141] on div at bounding box center [259, 140] width 17 height 17
click at [283, 141] on div at bounding box center [278, 140] width 17 height 17
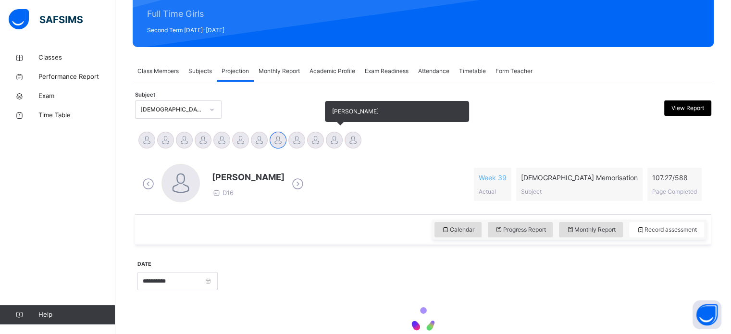
click at [300, 144] on div at bounding box center [296, 140] width 17 height 17
click at [308, 145] on div "[PERSON_NAME]" at bounding box center [315, 141] width 19 height 21
click at [315, 145] on div at bounding box center [315, 140] width 17 height 17
click at [333, 141] on div at bounding box center [334, 140] width 17 height 17
click at [346, 142] on div at bounding box center [353, 140] width 17 height 17
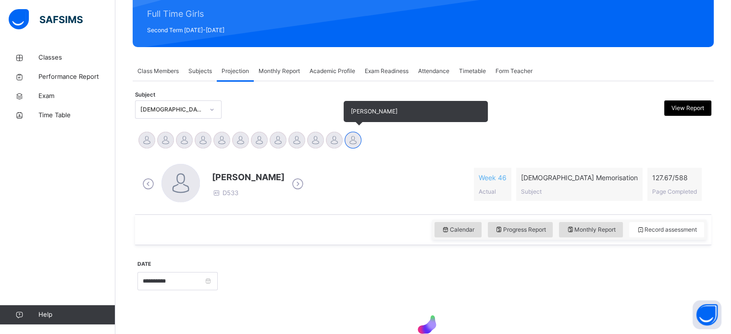
click at [353, 140] on div at bounding box center [353, 140] width 17 height 17
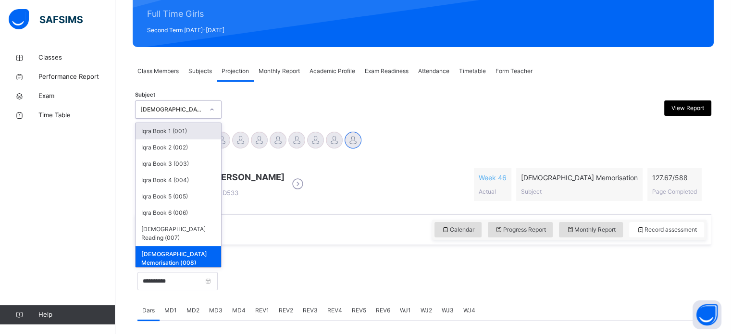
click at [198, 111] on div "[DEMOGRAPHIC_DATA] Memorisation (008)" at bounding box center [171, 109] width 63 height 9
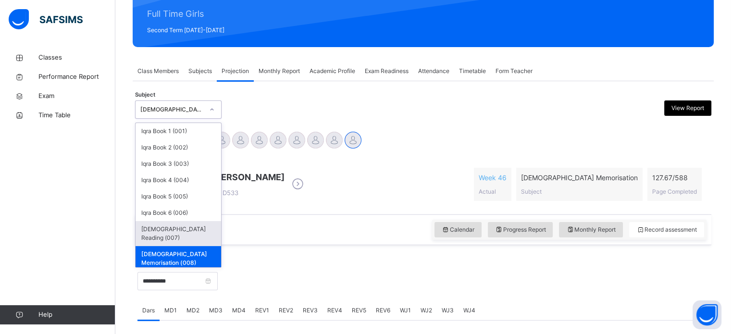
click at [205, 234] on div "[DEMOGRAPHIC_DATA] Reading (007)" at bounding box center [179, 233] width 86 height 25
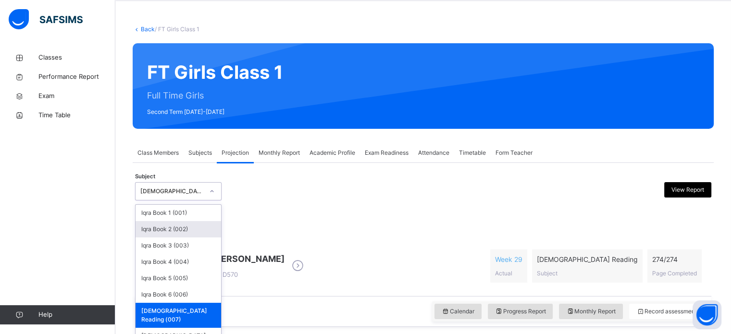
scroll to position [43, 0]
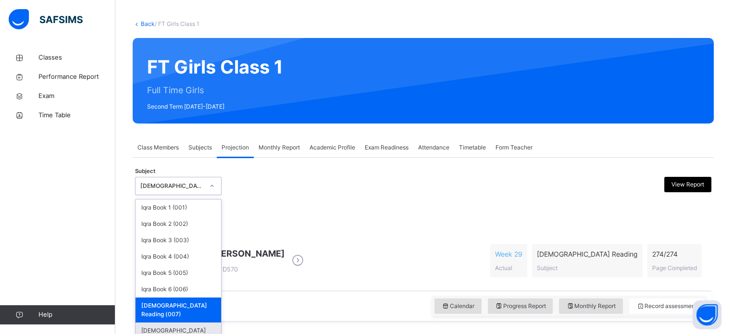
drag, startPoint x: 198, startPoint y: 231, endPoint x: 194, endPoint y: 317, distance: 86.6
click at [194, 195] on div "option Quran Reading (007), selected. option Quran Memorisation (008) focused, …" at bounding box center [178, 186] width 86 height 18
click at [194, 322] on div "[DEMOGRAPHIC_DATA] Memorisation (008)" at bounding box center [179, 334] width 86 height 25
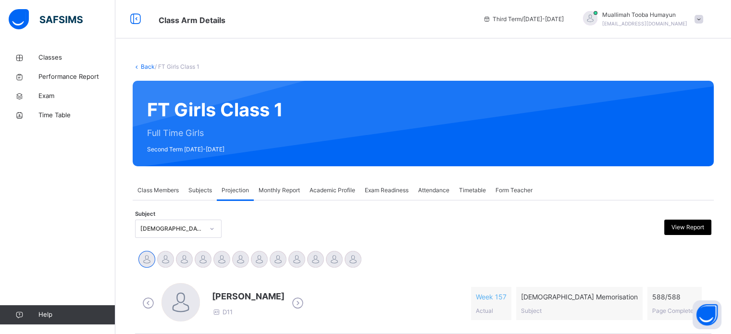
drag, startPoint x: 451, startPoint y: 16, endPoint x: 249, endPoint y: 196, distance: 270.9
click at [249, 196] on div "Projection" at bounding box center [235, 190] width 37 height 19
